Goal: Find specific page/section

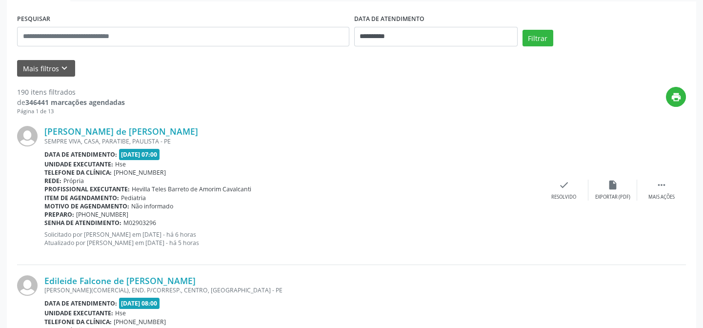
scroll to position [88, 0]
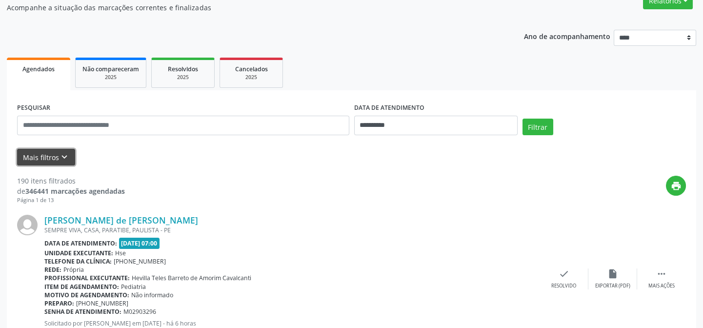
click at [56, 154] on button "Mais filtros keyboard_arrow_down" at bounding box center [46, 157] width 58 height 17
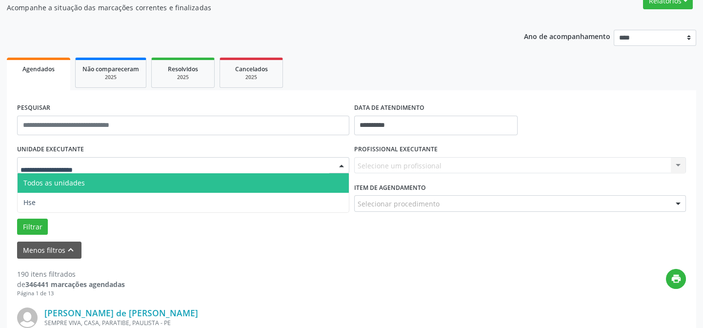
click at [93, 163] on div at bounding box center [183, 165] width 332 height 17
click at [106, 170] on input "text" at bounding box center [174, 170] width 309 height 20
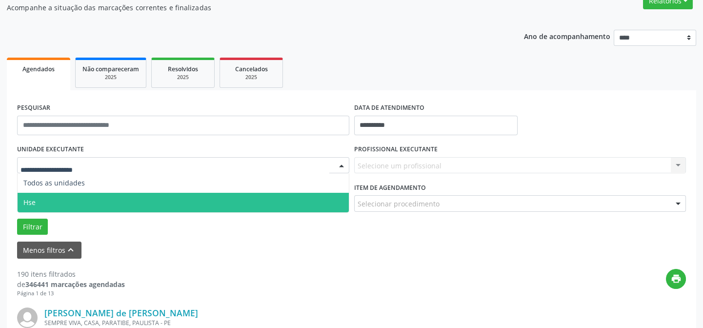
click at [77, 197] on span "Hse" at bounding box center [183, 203] width 331 height 20
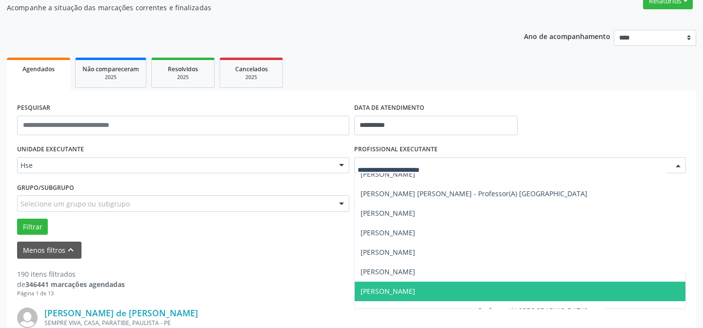
scroll to position [310, 0]
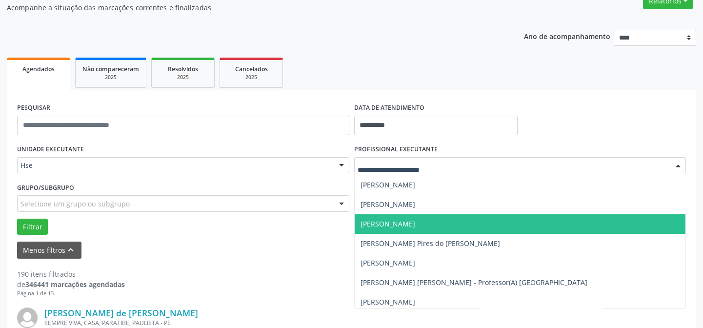
click at [448, 219] on span "[PERSON_NAME]" at bounding box center [520, 224] width 331 height 20
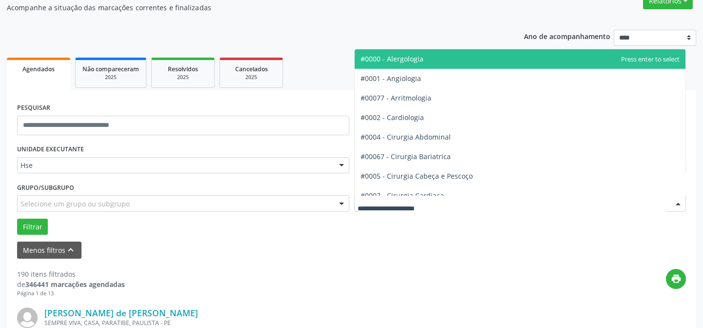
click at [455, 200] on div at bounding box center [520, 203] width 332 height 17
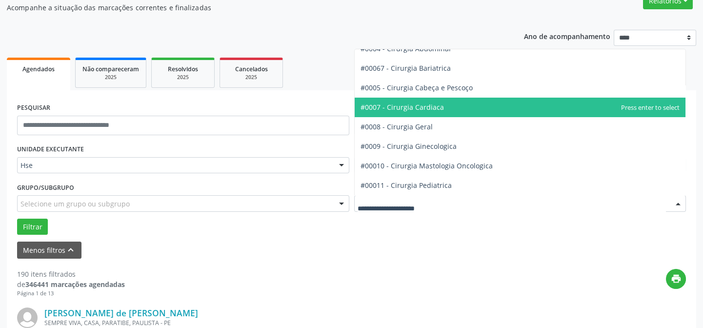
scroll to position [133, 0]
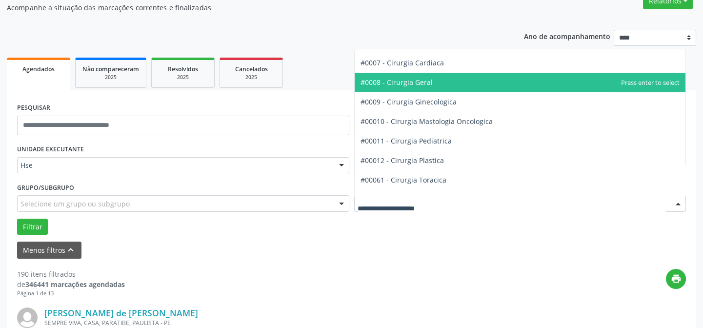
click at [427, 79] on span "#0008 - Cirurgia Geral" at bounding box center [396, 82] width 72 height 9
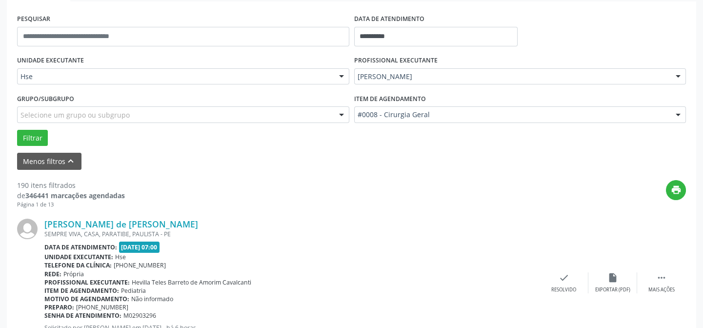
scroll to position [221, 0]
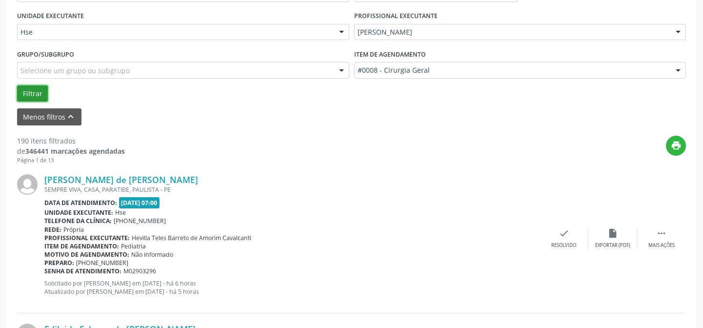
click at [35, 88] on button "Filtrar" at bounding box center [32, 93] width 31 height 17
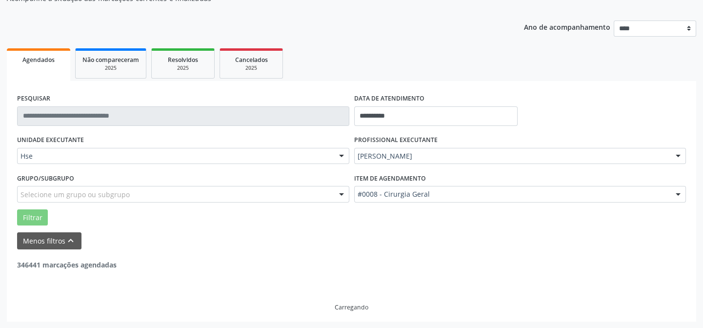
scroll to position [66, 0]
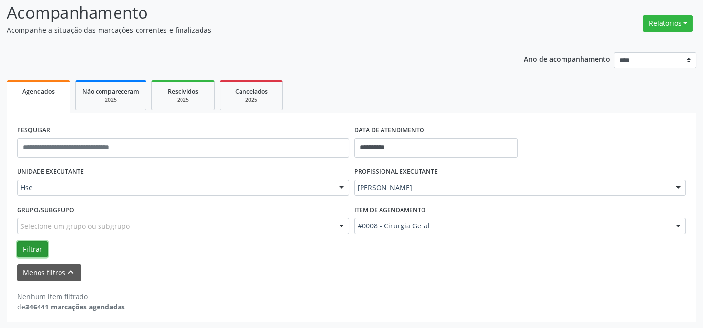
click at [35, 247] on button "Filtrar" at bounding box center [32, 249] width 31 height 17
click at [34, 248] on button "Filtrar" at bounding box center [32, 249] width 31 height 17
click at [51, 267] on button "Menos filtros keyboard_arrow_up" at bounding box center [49, 272] width 64 height 17
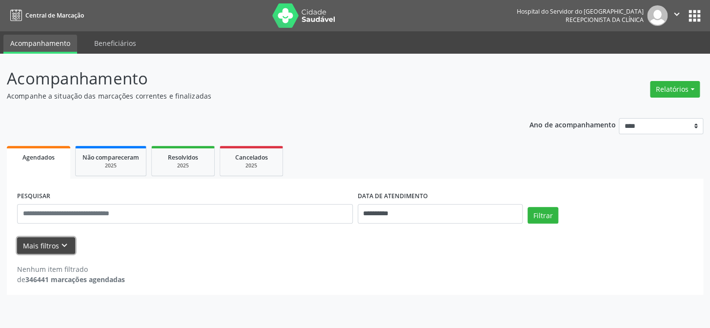
click at [54, 244] on button "Mais filtros keyboard_arrow_down" at bounding box center [46, 245] width 58 height 17
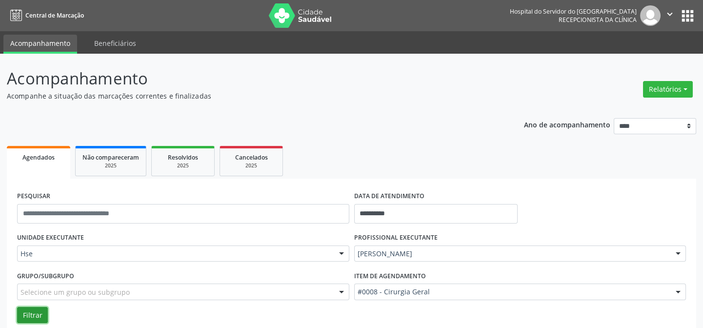
click at [34, 314] on button "Filtrar" at bounding box center [32, 315] width 31 height 17
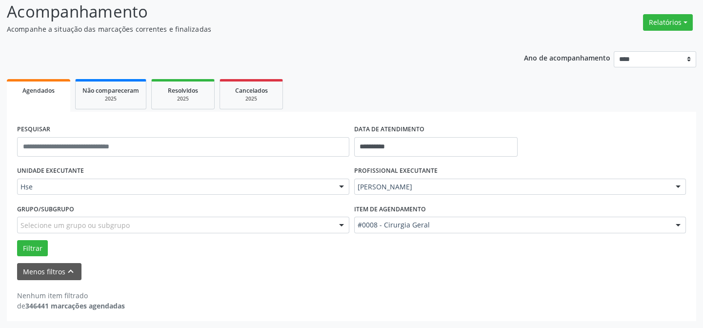
scroll to position [66, 0]
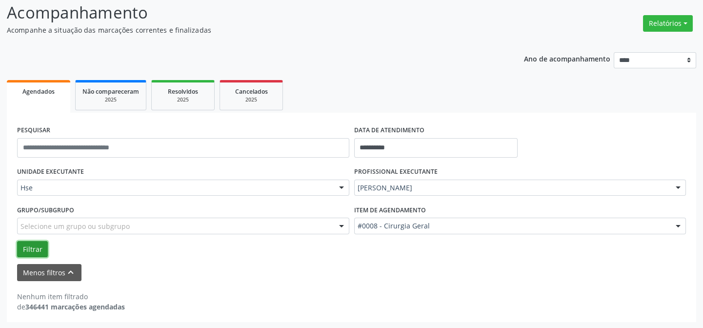
click at [30, 247] on button "Filtrar" at bounding box center [32, 249] width 31 height 17
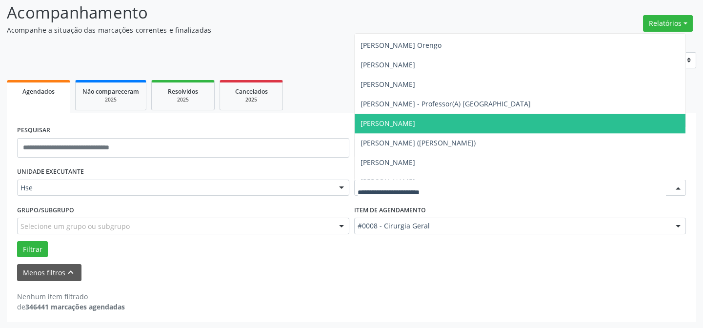
scroll to position [2306, 0]
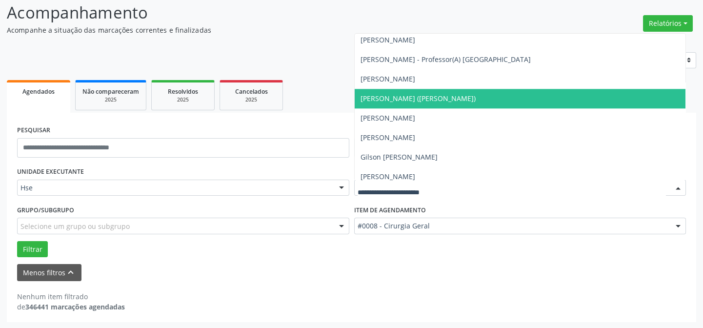
click at [473, 89] on span "[PERSON_NAME] ([PERSON_NAME])" at bounding box center [520, 99] width 331 height 20
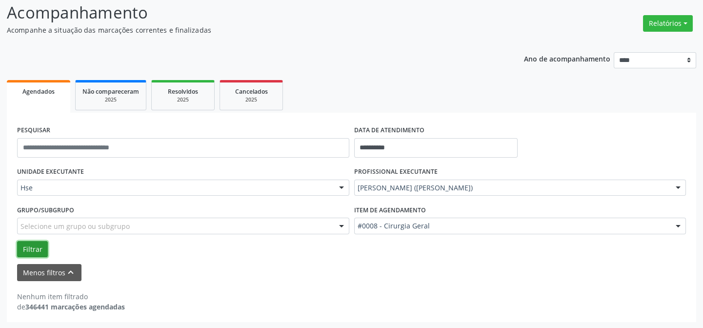
click at [29, 243] on button "Filtrar" at bounding box center [32, 249] width 31 height 17
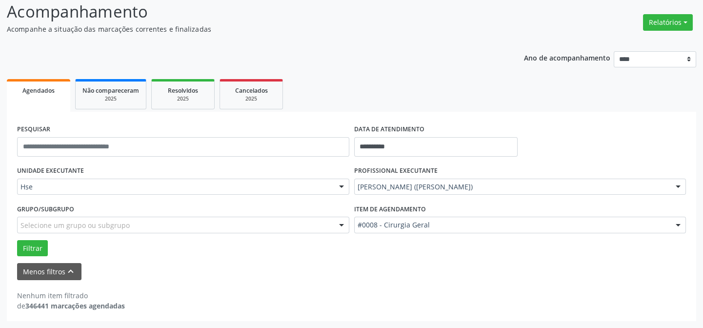
scroll to position [66, 0]
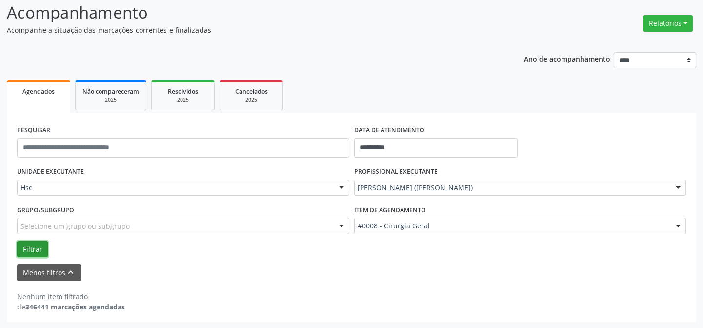
click at [28, 248] on button "Filtrar" at bounding box center [32, 249] width 31 height 17
